Goal: Task Accomplishment & Management: Complete application form

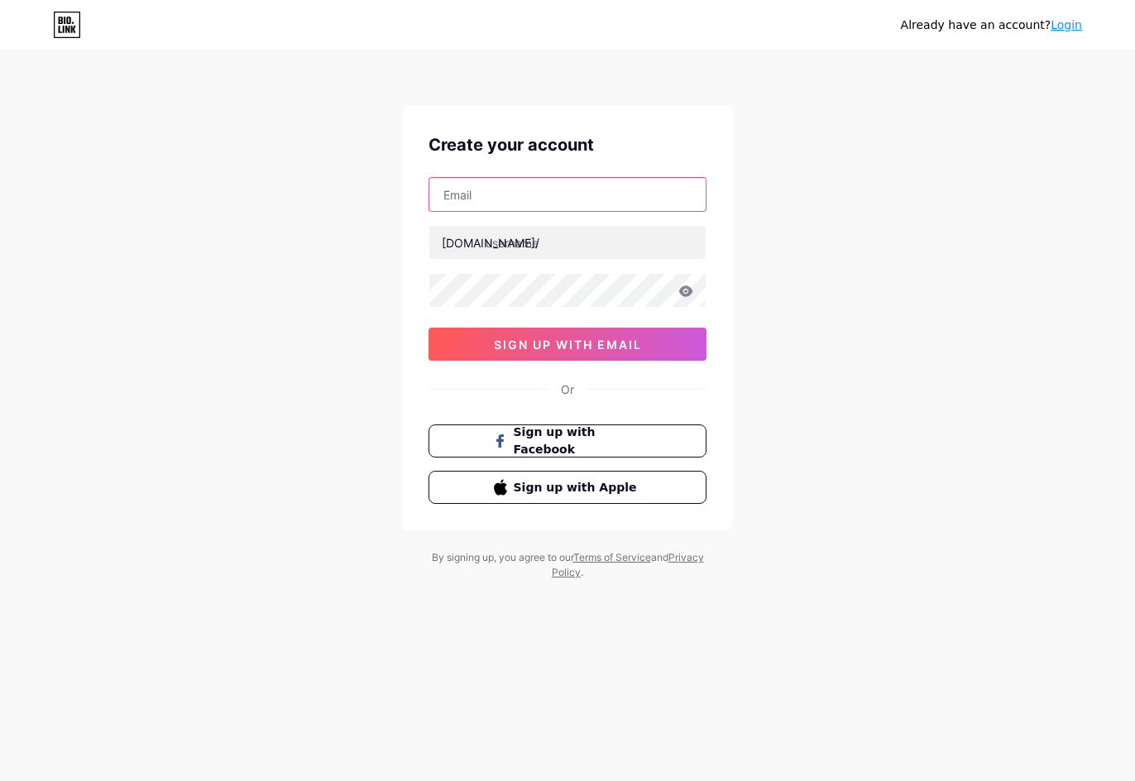
click at [540, 199] on input "text" at bounding box center [567, 194] width 276 height 33
type input "[EMAIL_ADDRESS][DOMAIN_NAME]"
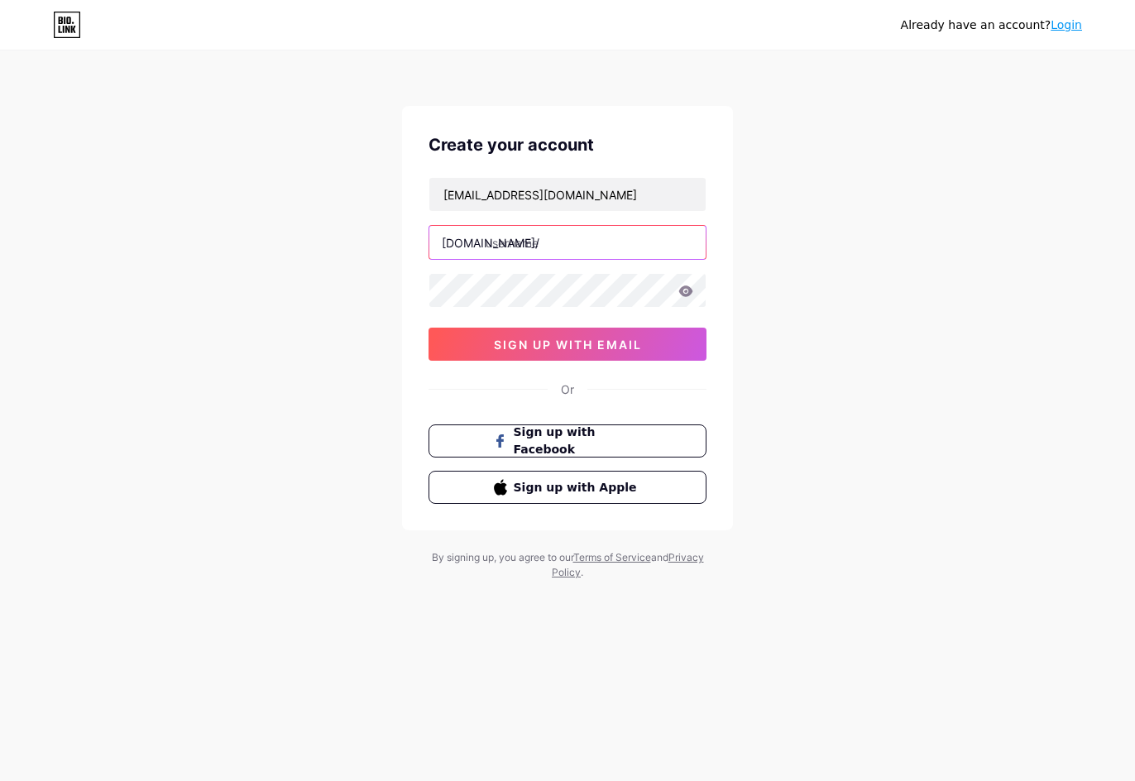
click at [545, 241] on input "text" at bounding box center [567, 242] width 276 height 33
type input "idebetgasspoll"
click at [686, 293] on icon at bounding box center [686, 290] width 14 height 11
click at [686, 293] on icon at bounding box center [685, 292] width 14 height 12
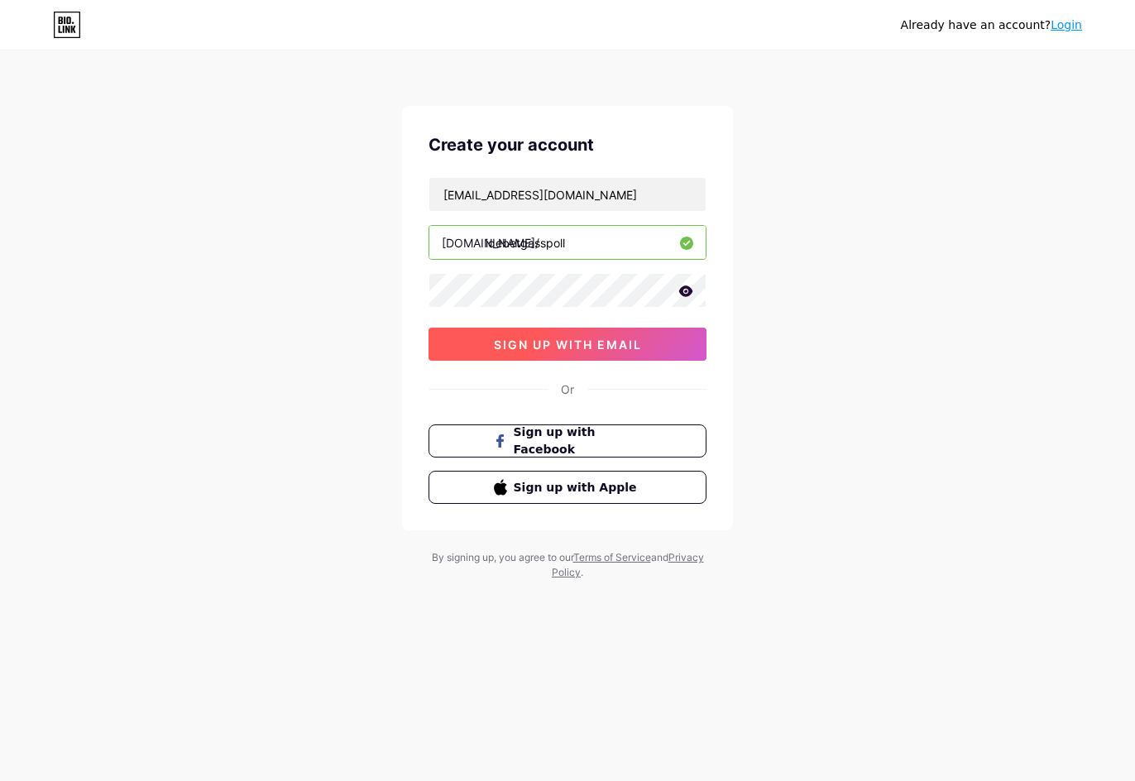
click at [616, 349] on span "sign up with email" at bounding box center [568, 344] width 148 height 14
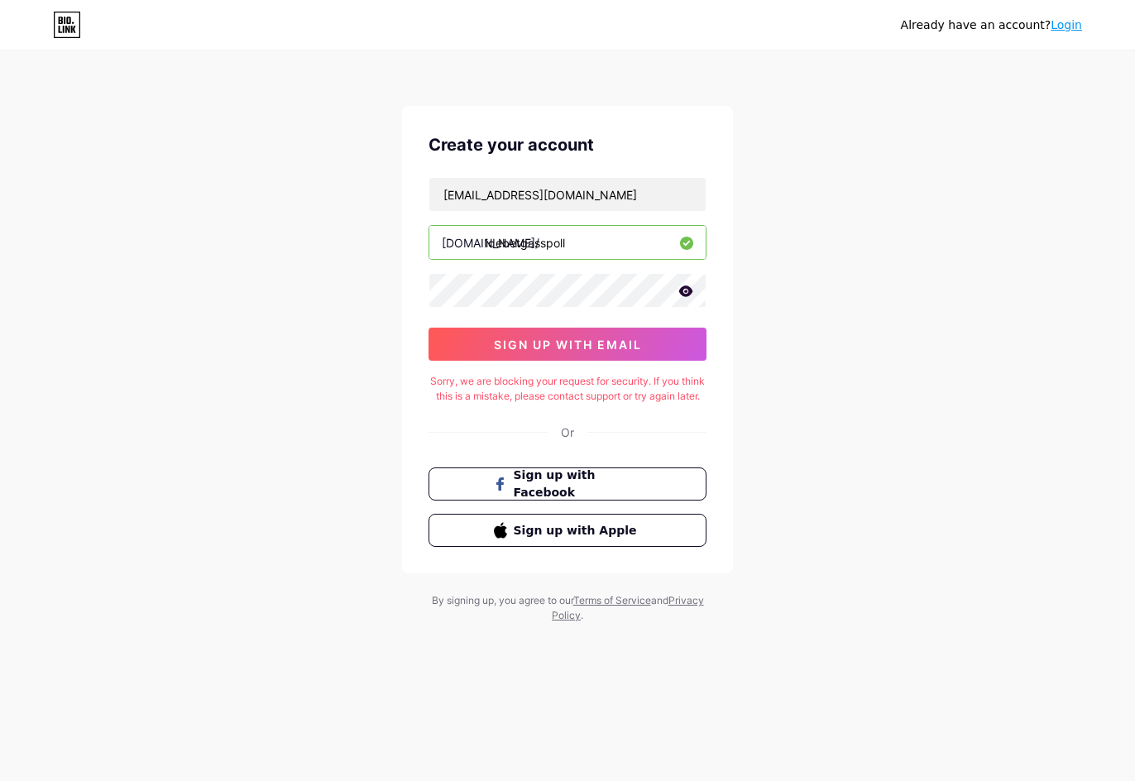
click at [537, 243] on input "idebetgasspoll" at bounding box center [567, 242] width 276 height 33
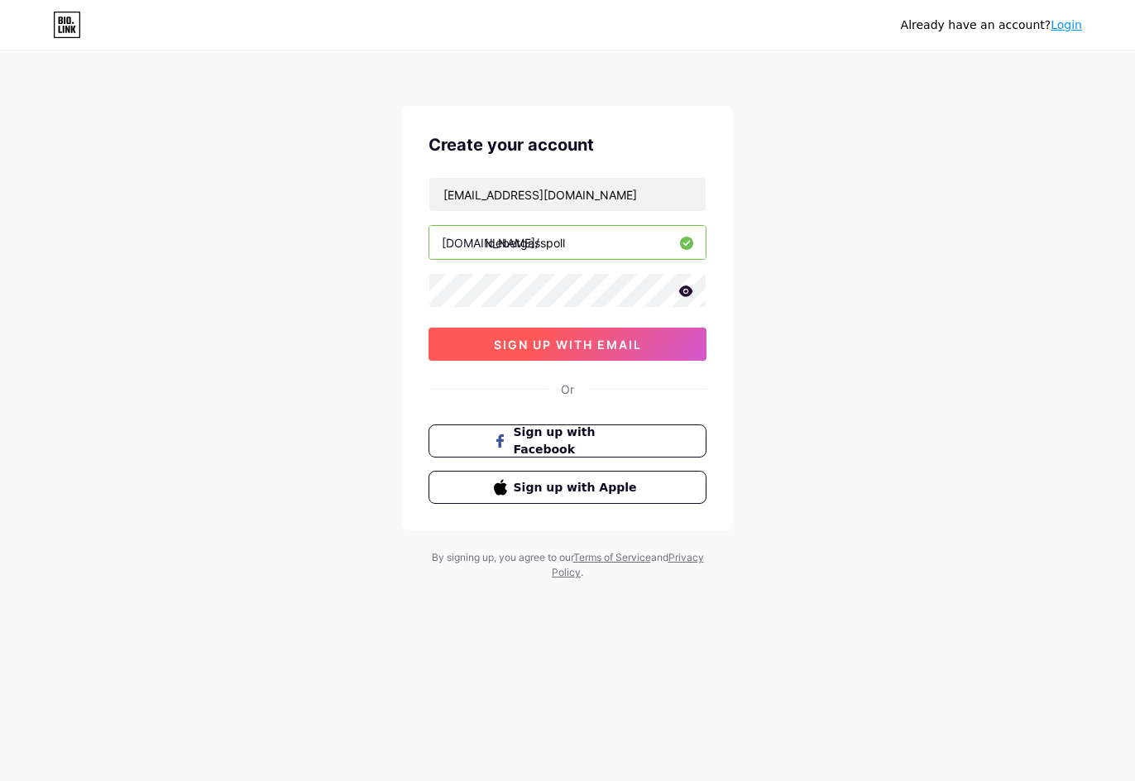
click at [635, 343] on span "sign up with email" at bounding box center [568, 344] width 148 height 14
